Goal: Download file/media

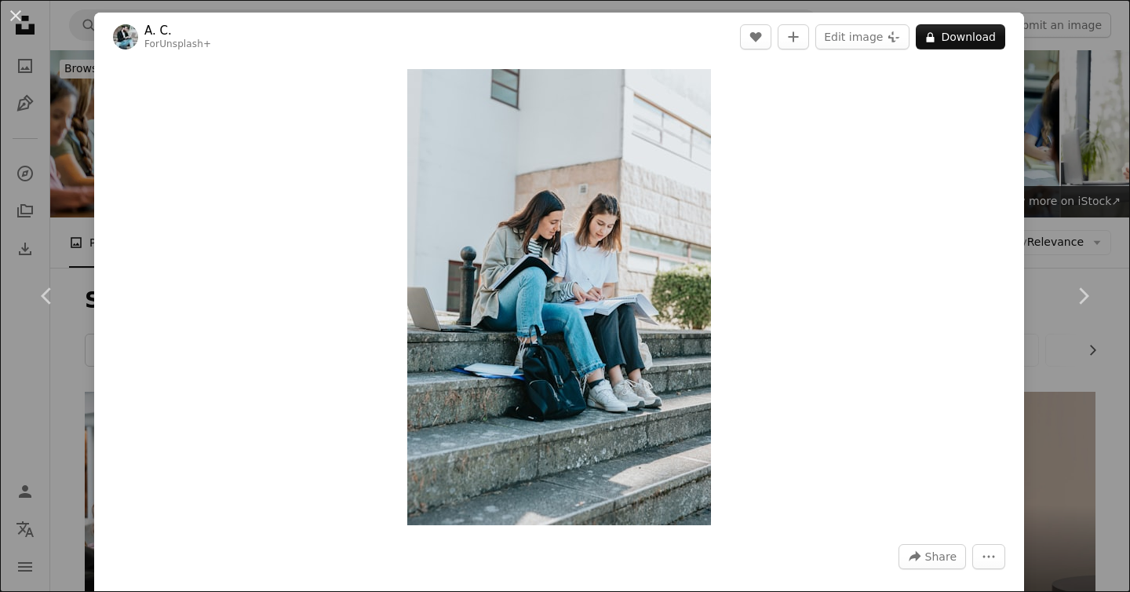
scroll to position [498, 0]
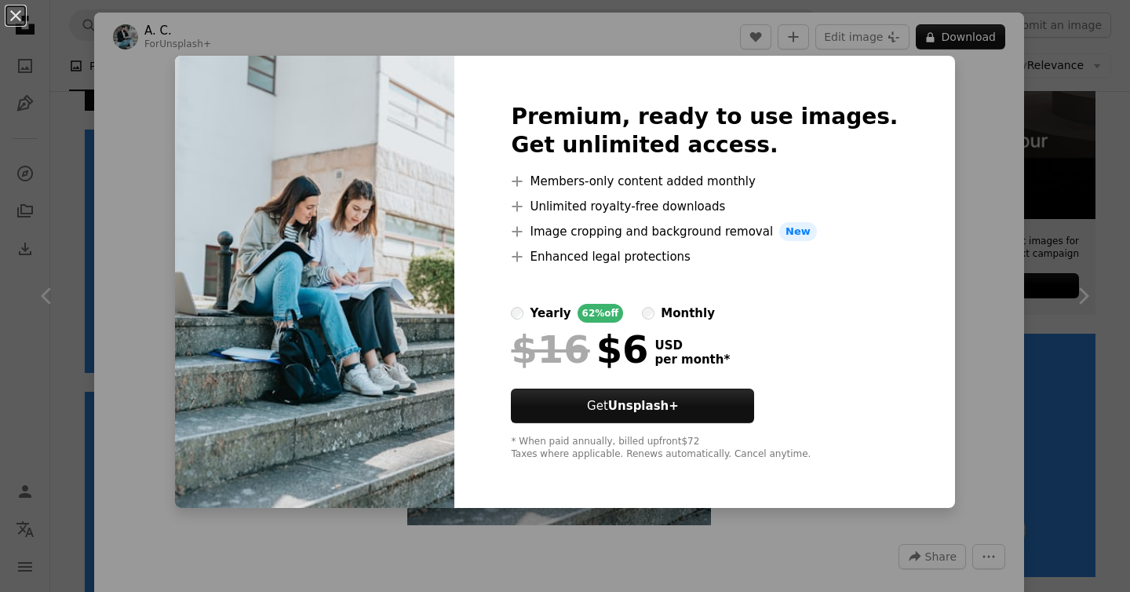
click at [1066, 184] on div "An X shape Premium, ready to use images. Get unlimited access. A plus sign Memb…" at bounding box center [565, 296] width 1130 height 592
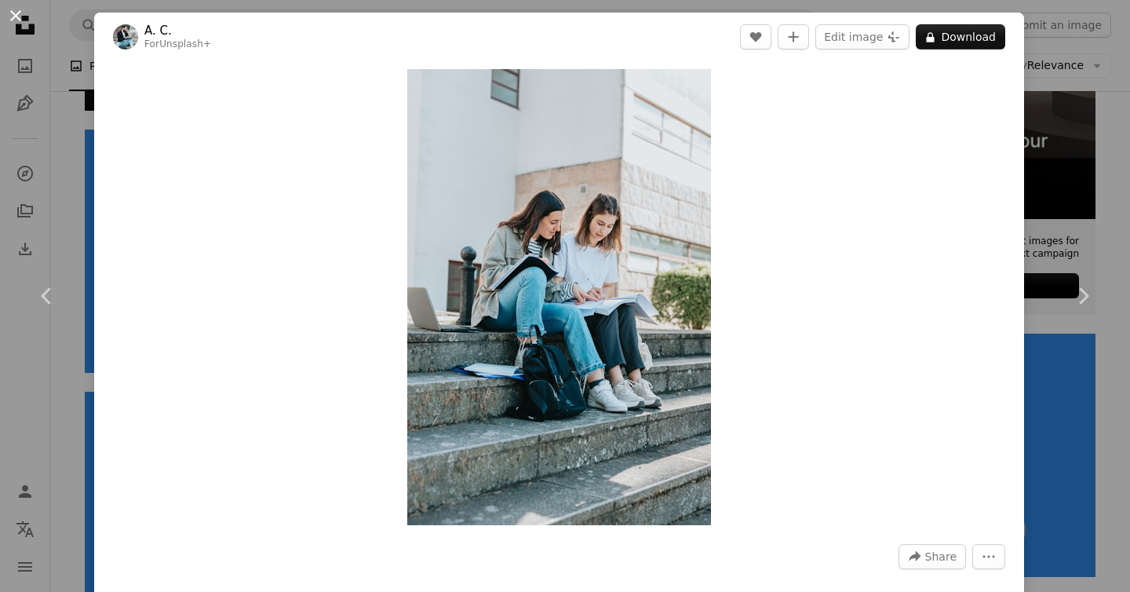
click at [15, 15] on button "An X shape" at bounding box center [15, 15] width 19 height 19
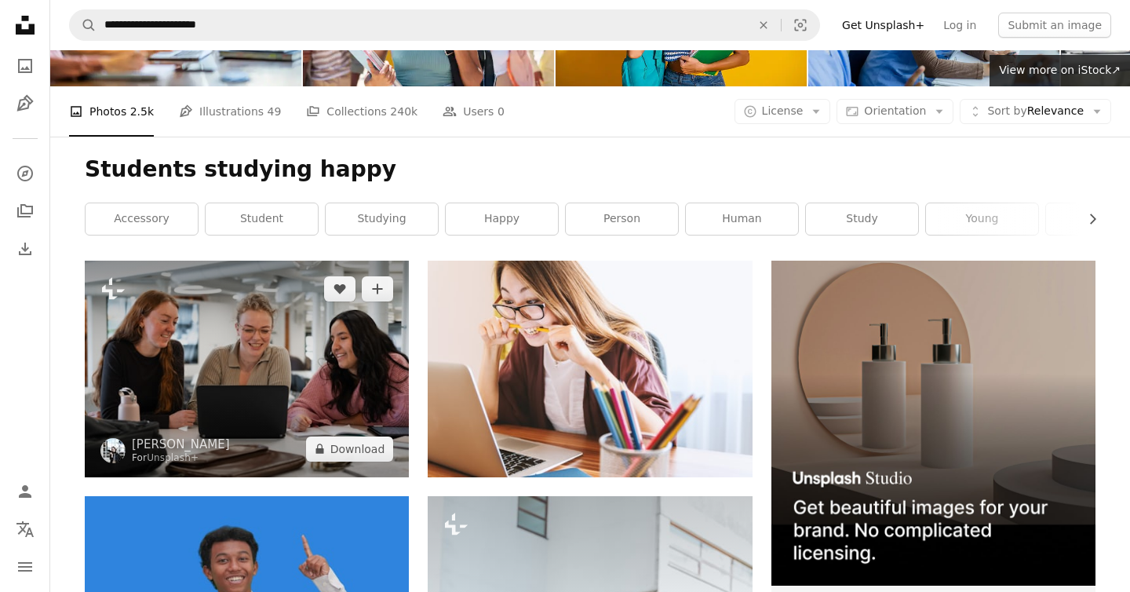
scroll to position [132, 0]
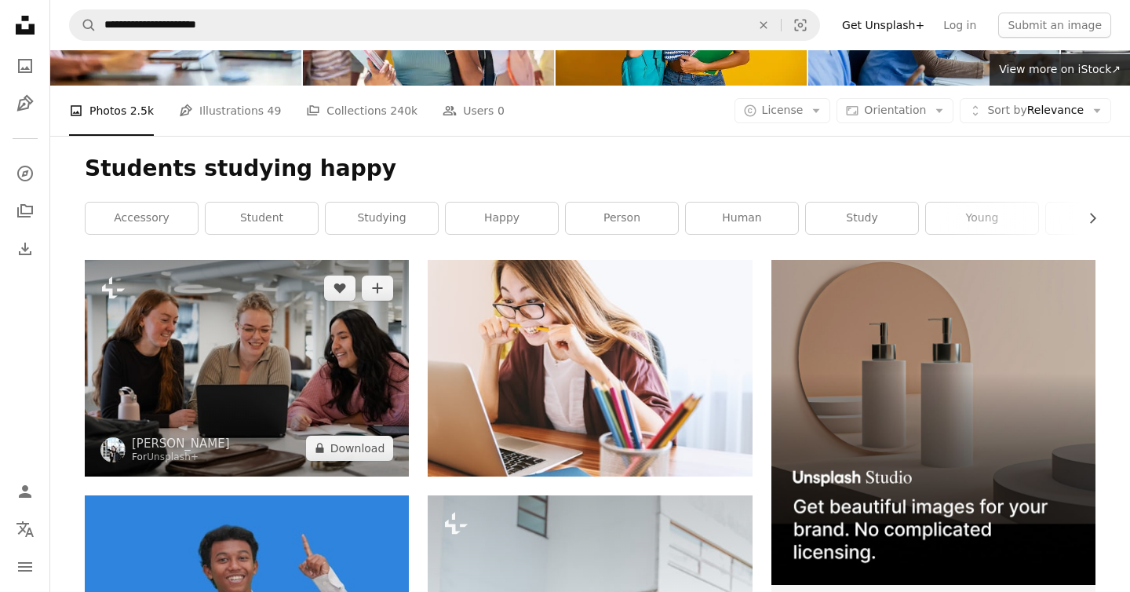
click at [213, 324] on img at bounding box center [247, 368] width 324 height 216
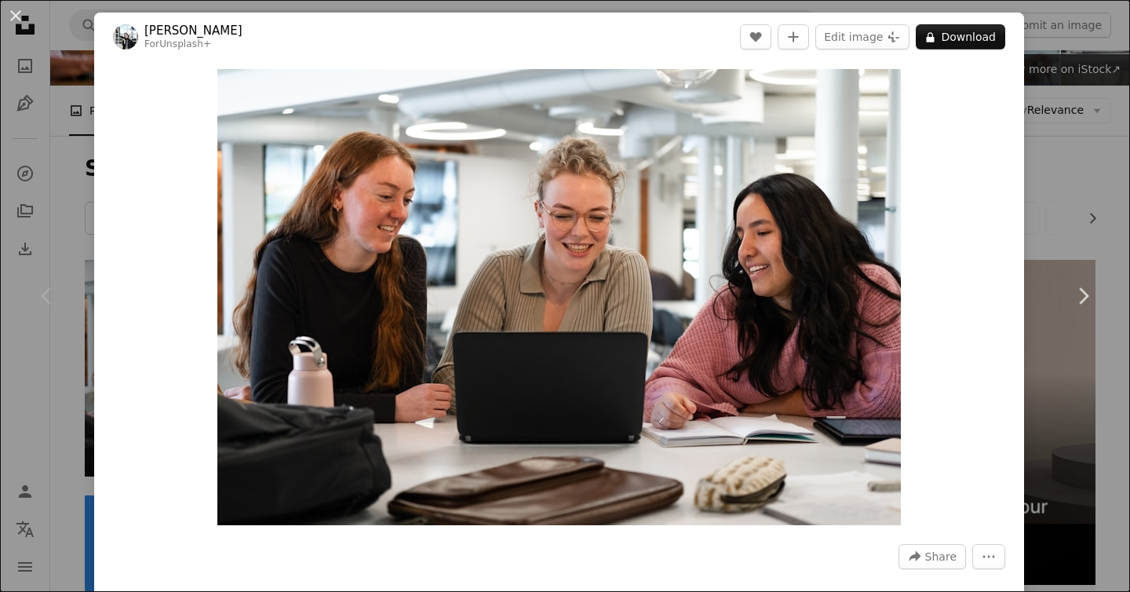
click at [1022, 162] on div "Zoom in" at bounding box center [559, 297] width 930 height 472
